Goal: Find contact information: Find contact information

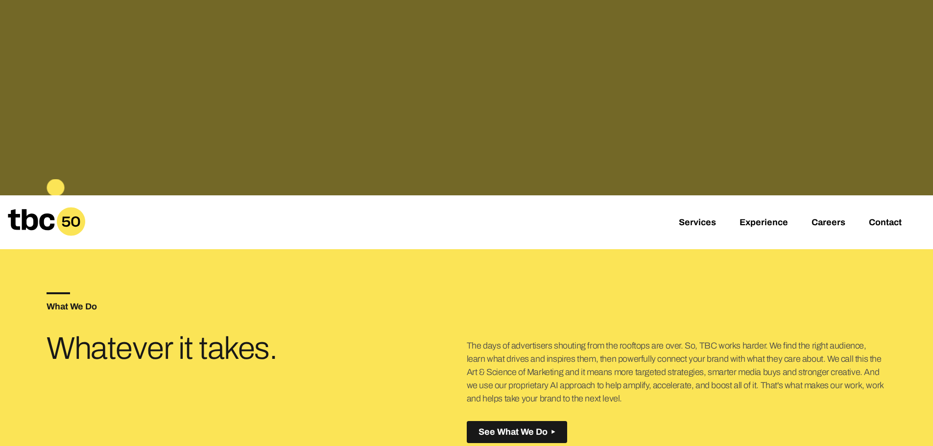
scroll to position [294, 0]
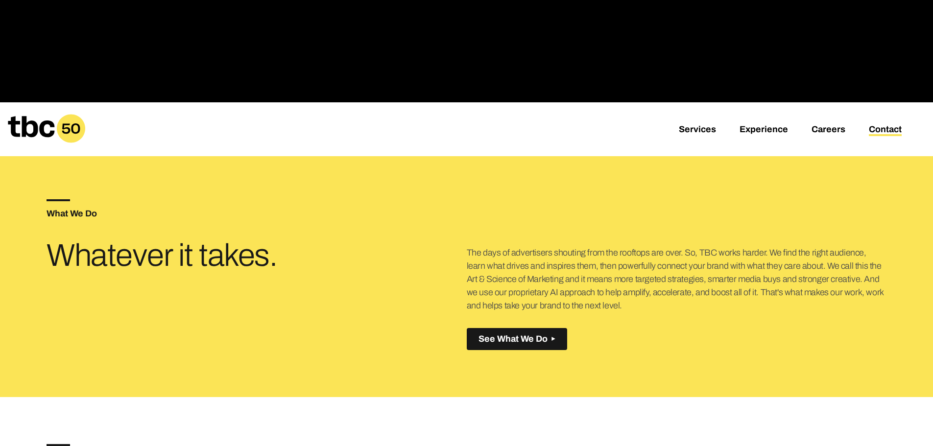
click at [882, 126] on link "Contact" at bounding box center [885, 130] width 33 height 12
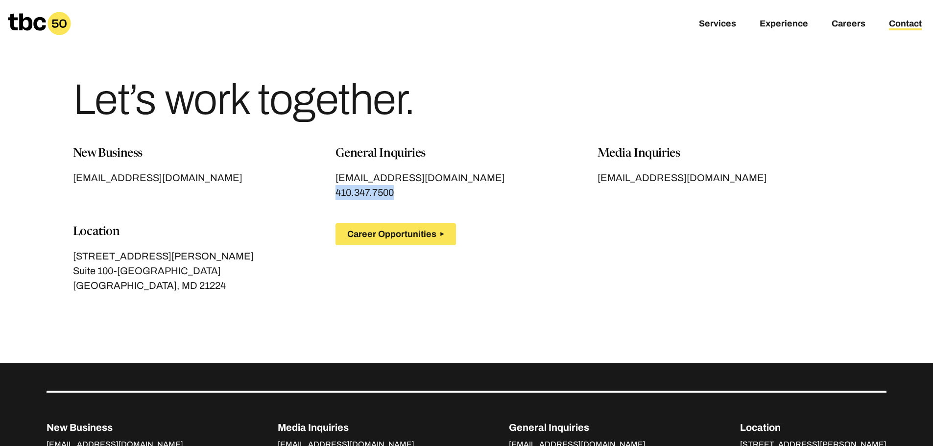
drag, startPoint x: 404, startPoint y: 195, endPoint x: 333, endPoint y: 193, distance: 70.5
click at [333, 193] on div "New Business [EMAIL_ADDRESS][DOMAIN_NAME] General Inquiries [EMAIL_ADDRESS][DOM…" at bounding box center [466, 230] width 787 height 171
click at [332, 193] on div "New Business [EMAIL_ADDRESS][DOMAIN_NAME] General Inquiries [EMAIL_ADDRESS][DOM…" at bounding box center [466, 230] width 787 height 171
drag, startPoint x: 328, startPoint y: 195, endPoint x: 406, endPoint y: 200, distance: 78.0
click at [406, 200] on div "New Business [EMAIL_ADDRESS][DOMAIN_NAME] General Inquiries [EMAIL_ADDRESS][DOM…" at bounding box center [466, 230] width 787 height 171
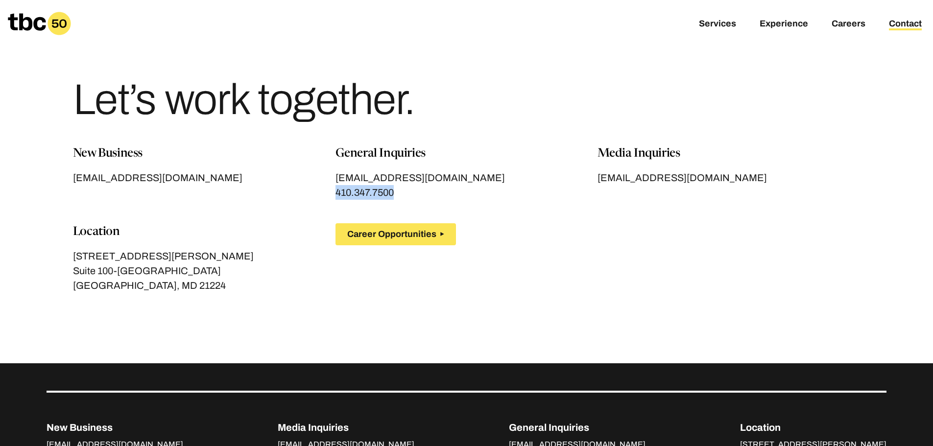
copy span "410.347.7500"
